Goal: Task Accomplishment & Management: Manage account settings

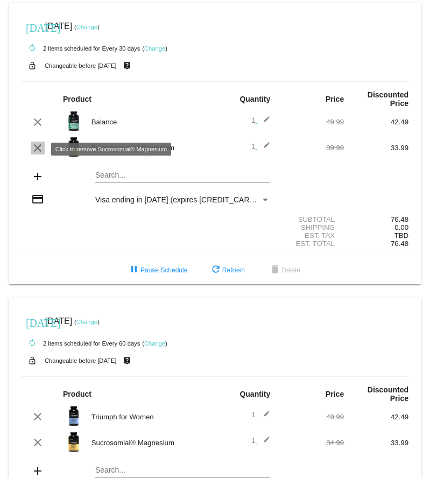
click at [37, 151] on mat-icon "clear" at bounding box center [37, 147] width 13 height 13
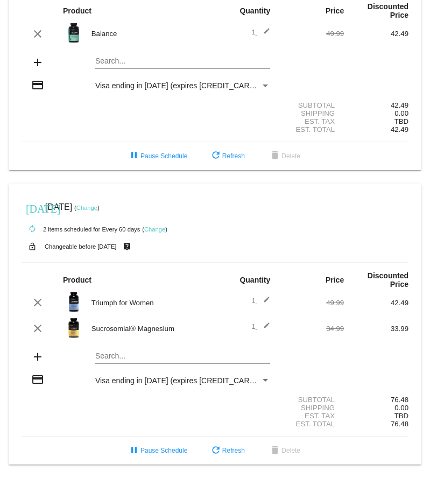
scroll to position [95, 0]
click at [109, 349] on mat-card "[DATE] [DATE] ( Change ) autorenew 2 items scheduled for Every 60 days ( Change…" at bounding box center [215, 323] width 412 height 281
type input "balance"
click at [115, 375] on div "Balance" at bounding box center [182, 374] width 175 height 26
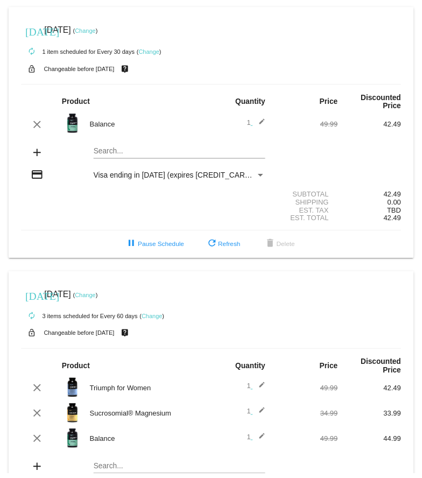
scroll to position [0, 0]
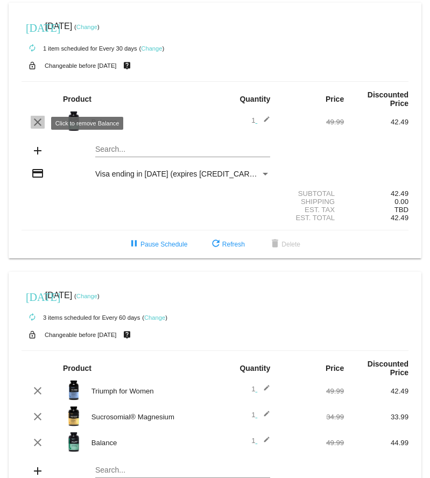
click at [38, 123] on mat-icon "clear" at bounding box center [37, 122] width 13 height 13
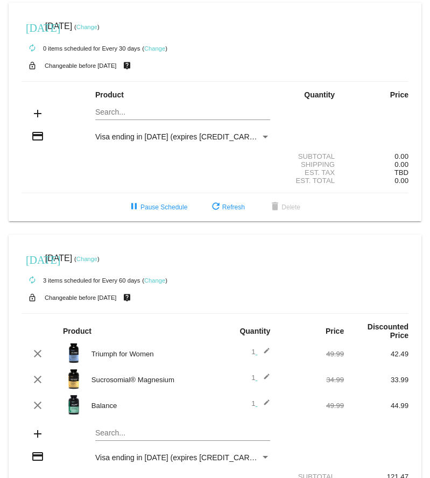
click at [159, 48] on link "Change" at bounding box center [154, 48] width 21 height 6
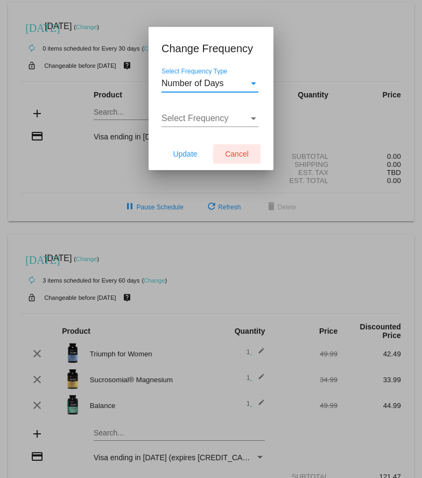
click at [239, 154] on span "Cancel" at bounding box center [237, 153] width 24 height 9
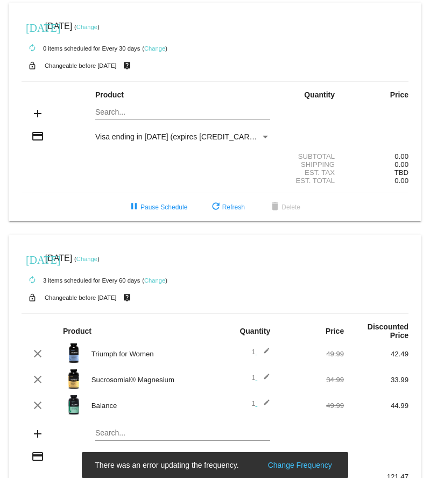
click at [97, 26] on link "Change" at bounding box center [86, 27] width 21 height 6
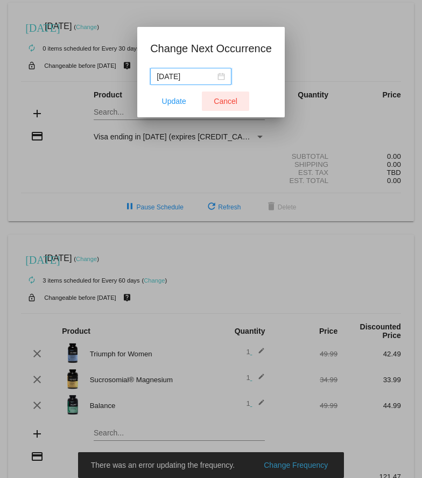
click at [226, 101] on span "Cancel" at bounding box center [225, 101] width 24 height 9
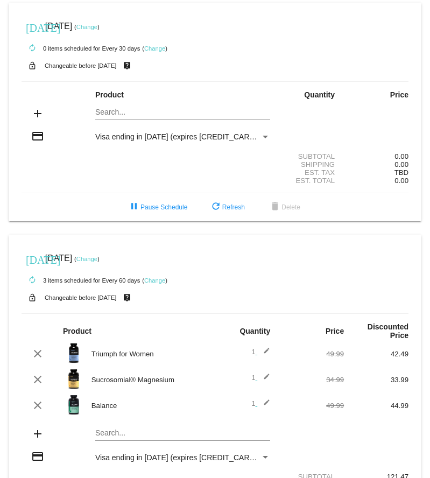
click at [157, 281] on link "Change" at bounding box center [154, 280] width 21 height 6
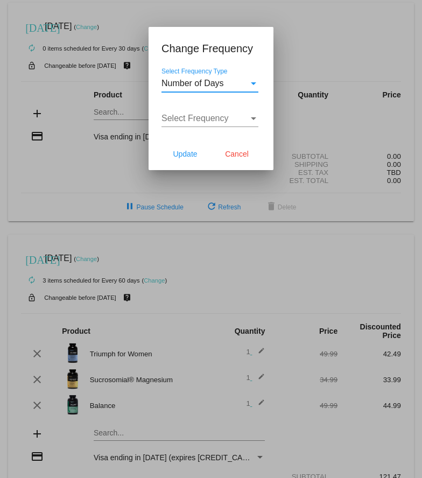
click at [154, 284] on div at bounding box center [211, 239] width 422 height 478
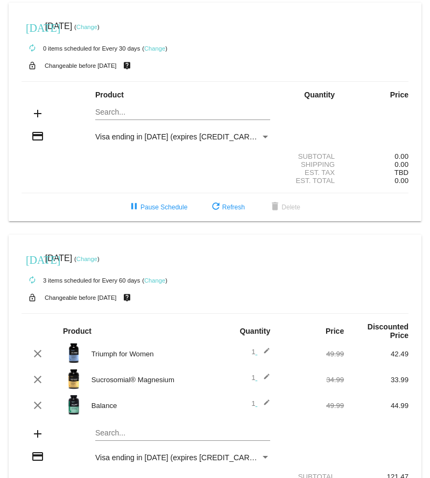
click at [154, 283] on link "Change" at bounding box center [154, 280] width 21 height 6
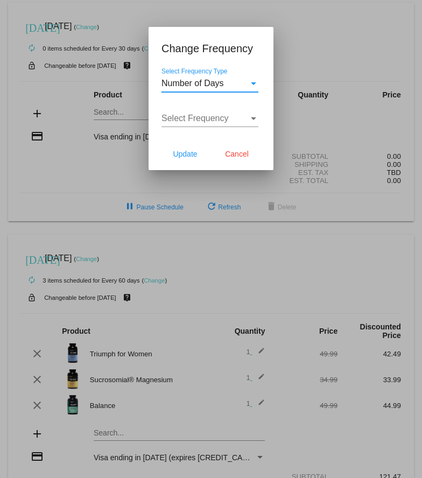
click at [254, 116] on div "Select Frequency" at bounding box center [253, 118] width 10 height 10
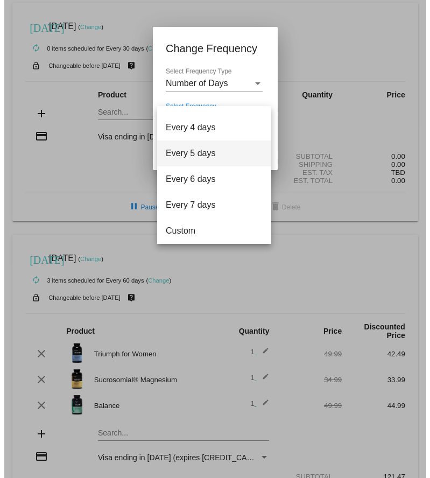
scroll to position [43, 0]
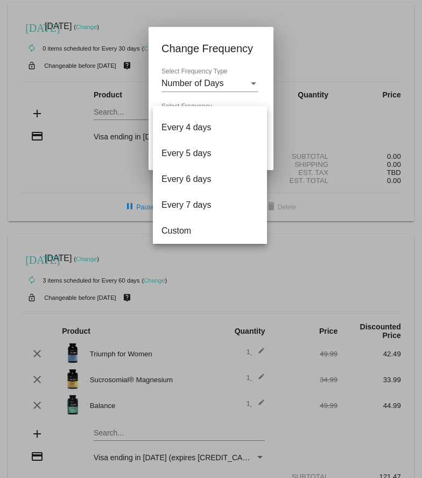
click at [252, 82] on div at bounding box center [211, 239] width 422 height 478
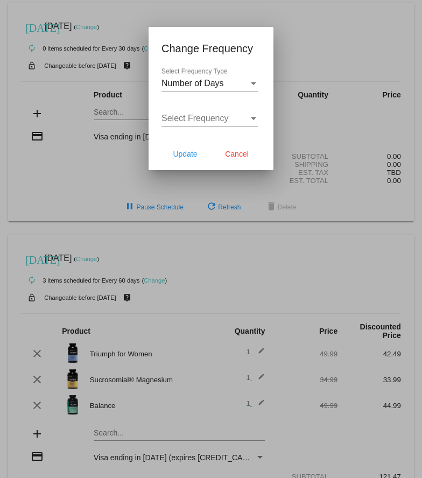
click at [252, 82] on div "Select Frequency Type" at bounding box center [253, 83] width 5 height 3
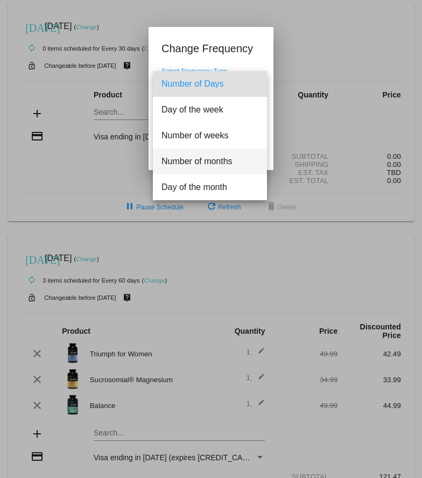
click at [231, 158] on span "Number of months" at bounding box center [209, 161] width 97 height 26
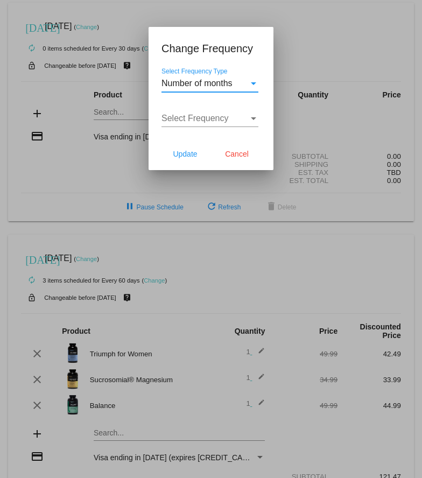
click at [217, 121] on span "Select Frequency" at bounding box center [194, 117] width 67 height 9
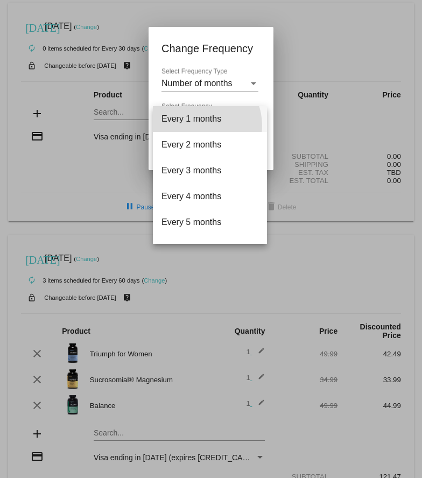
click at [200, 125] on span "Every 1 months" at bounding box center [209, 119] width 97 height 26
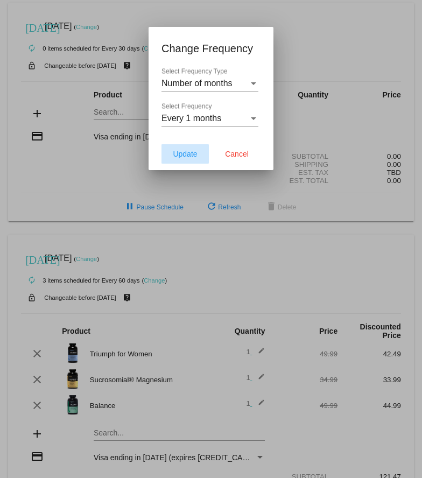
click at [187, 149] on span "Update" at bounding box center [185, 153] width 24 height 9
